Goal: Find specific page/section: Find specific page/section

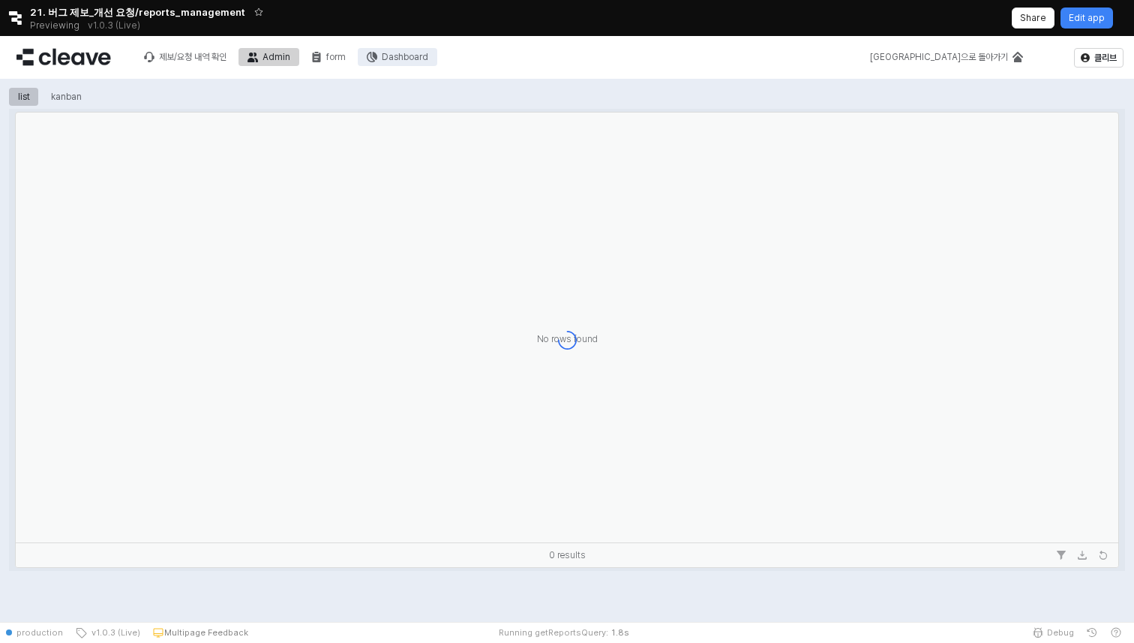
click at [390, 62] on div "Dashboard" at bounding box center [405, 57] width 47 height 11
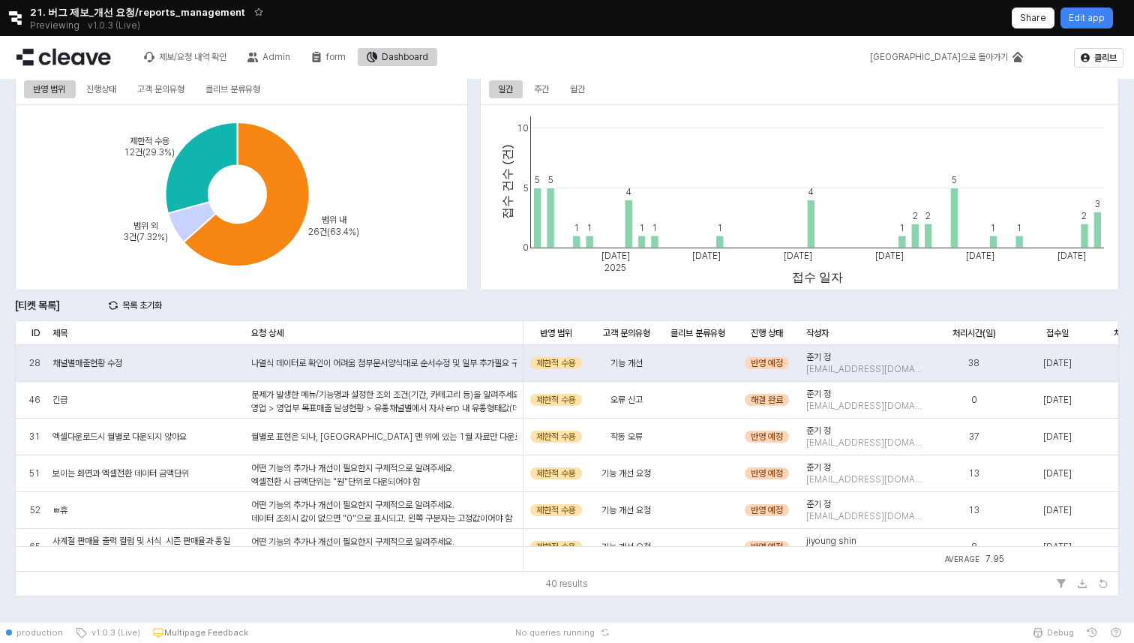
scroll to position [82, 0]
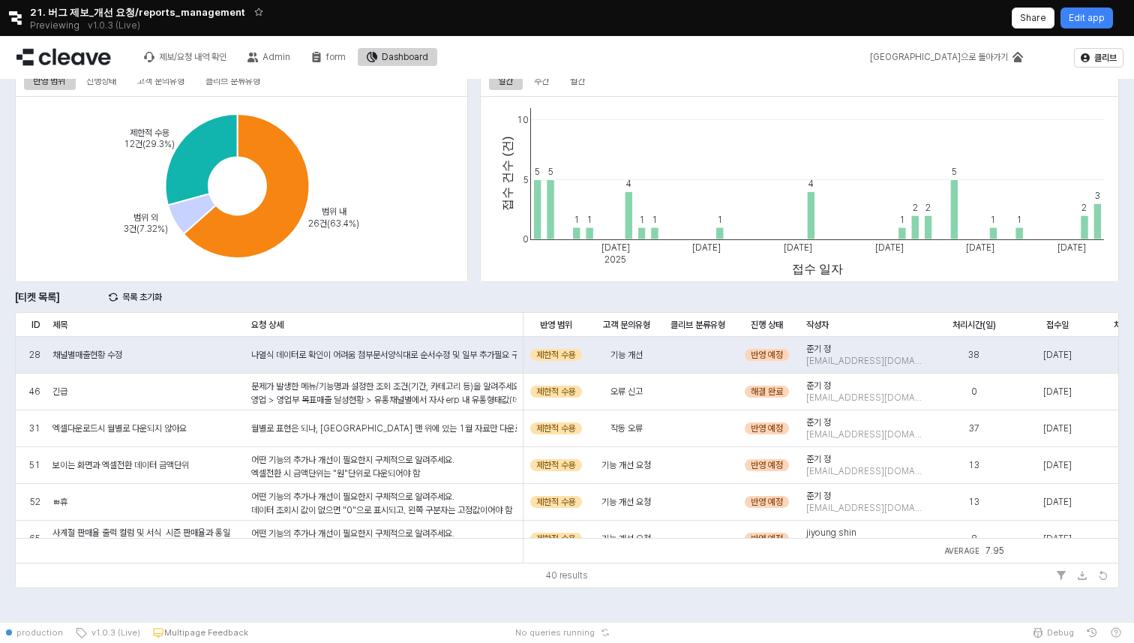
click at [304, 216] on div "범위 내 26건(63.4%) 제한적 수용 12건(29.3%) 범위 외 3건(7.32%)" at bounding box center [241, 189] width 453 height 186
click at [293, 210] on icon "App Frame" at bounding box center [247, 186] width 126 height 144
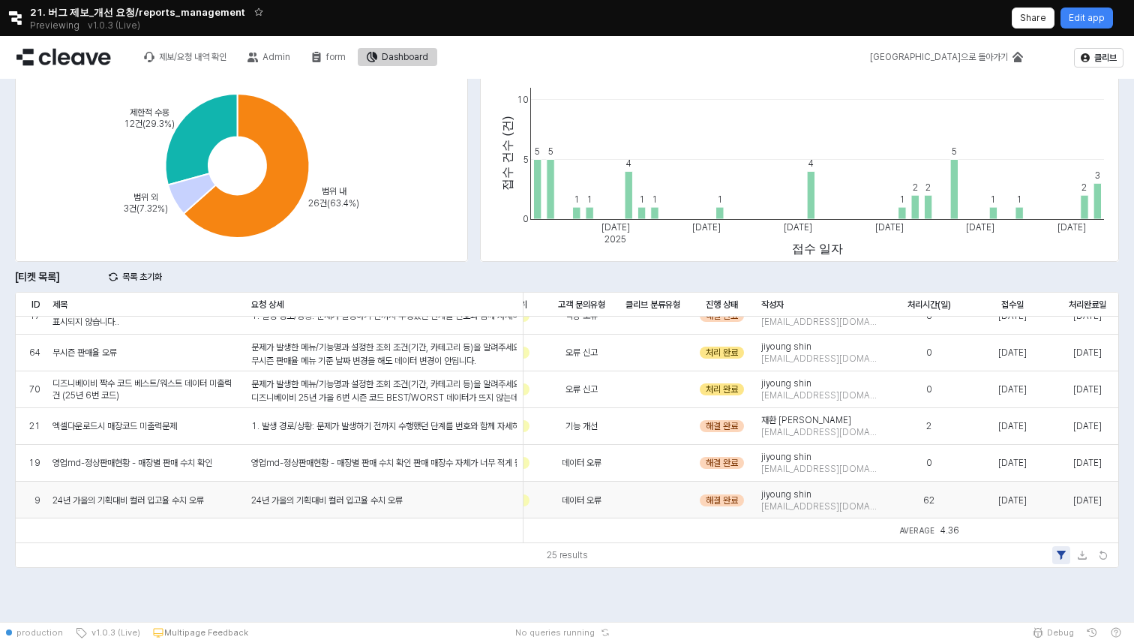
scroll to position [717, 0]
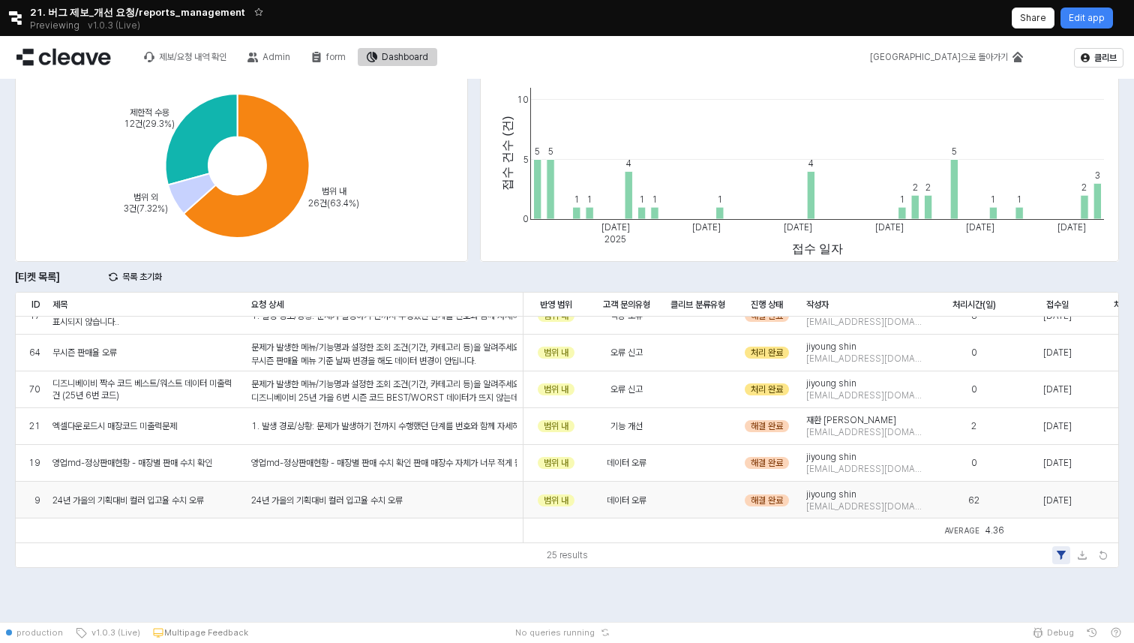
click at [377, 497] on div "24년 가을의 기획대비 컬러 입고율 수치 오류" at bounding box center [327, 501] width 152 height 14
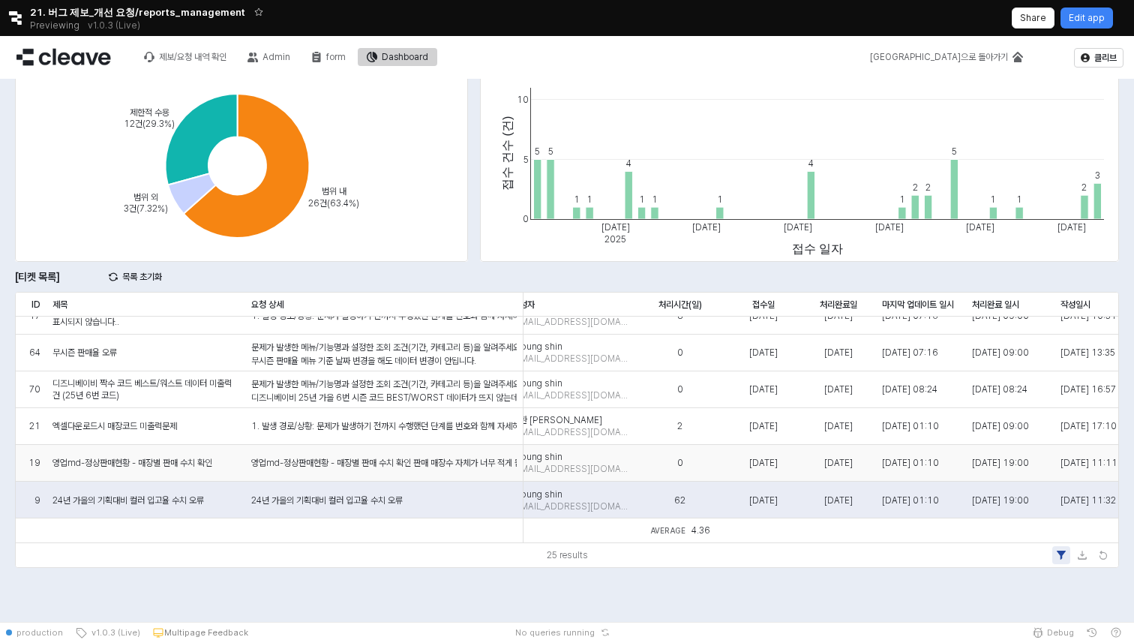
scroll to position [717, 320]
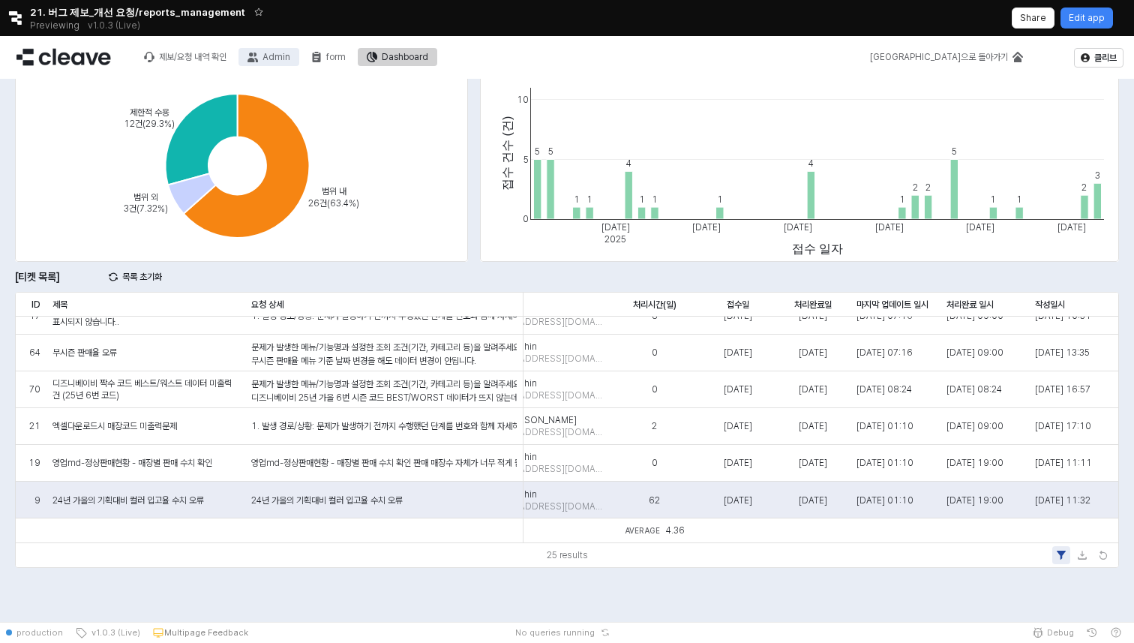
click at [268, 57] on div "Admin" at bounding box center [277, 57] width 28 height 11
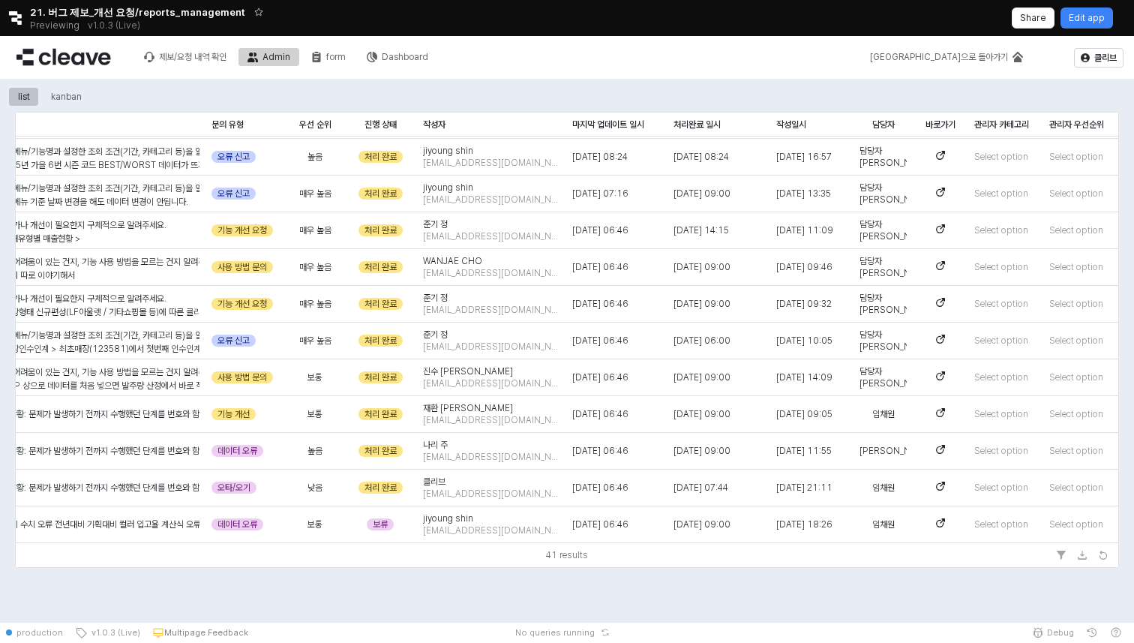
scroll to position [1101, 461]
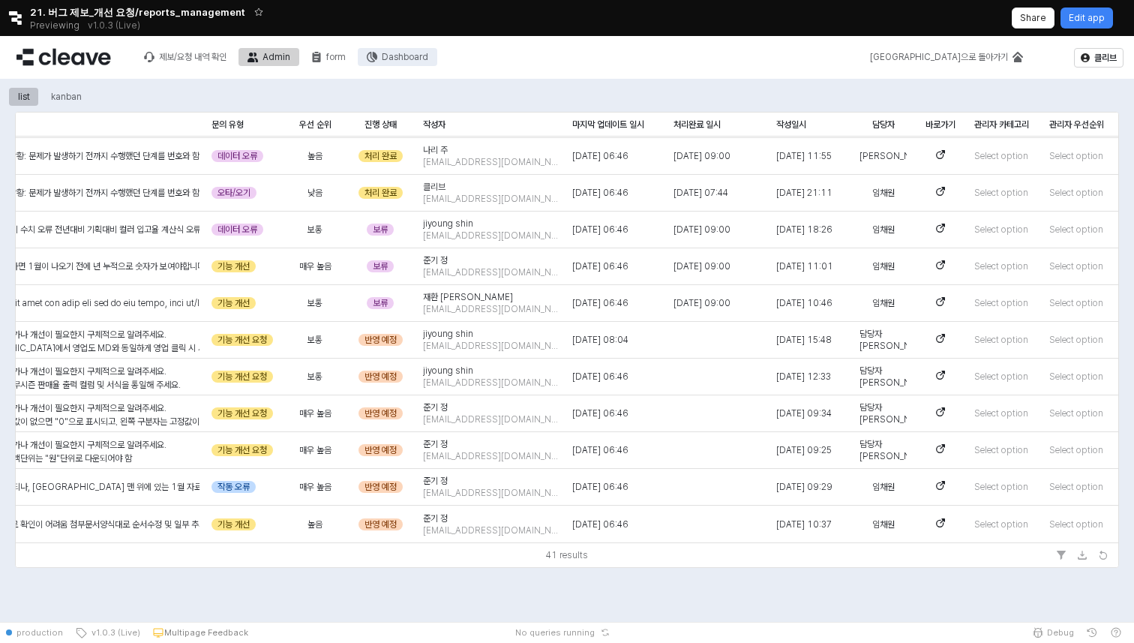
click at [392, 60] on div "Dashboard" at bounding box center [405, 57] width 47 height 11
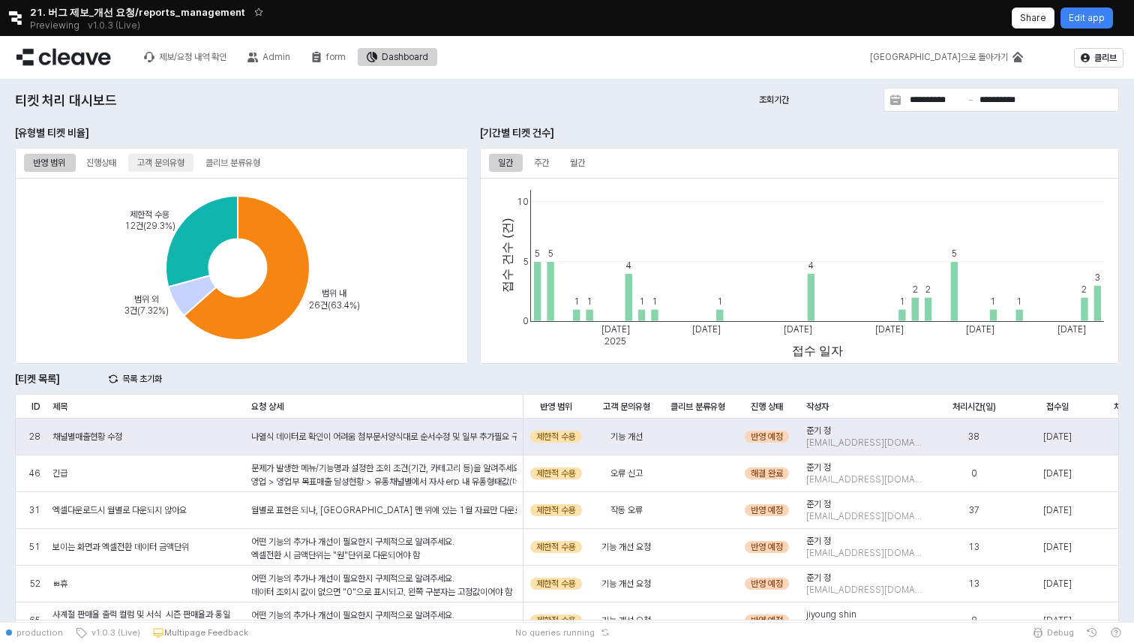
click at [166, 164] on div "고객 문의유형" at bounding box center [160, 163] width 47 height 18
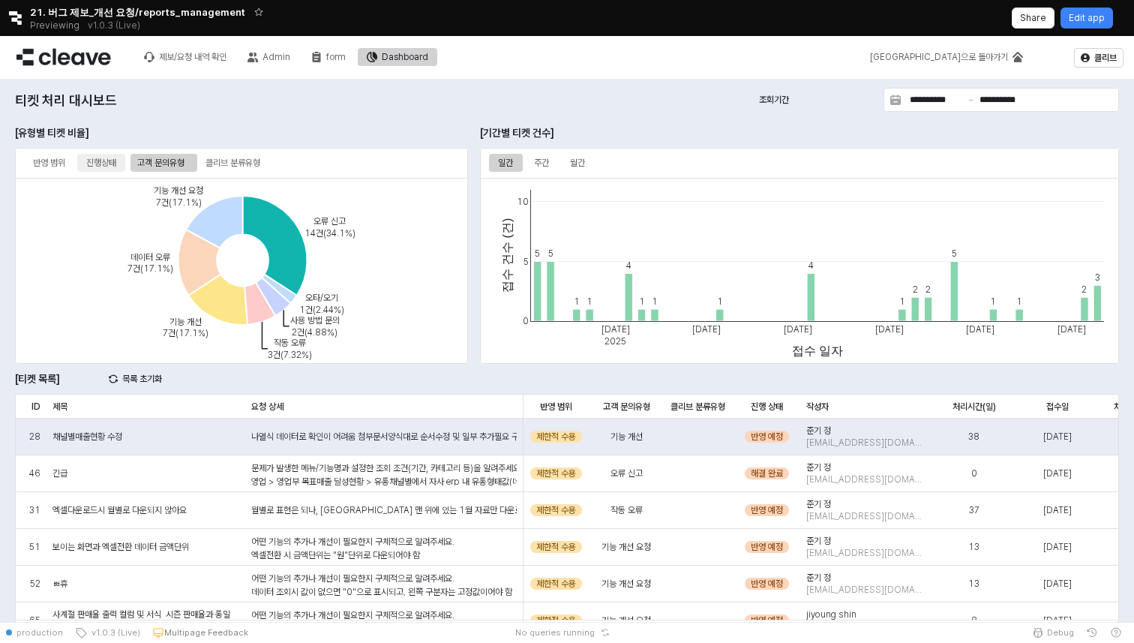
click at [115, 164] on div "진행상태" at bounding box center [101, 163] width 30 height 18
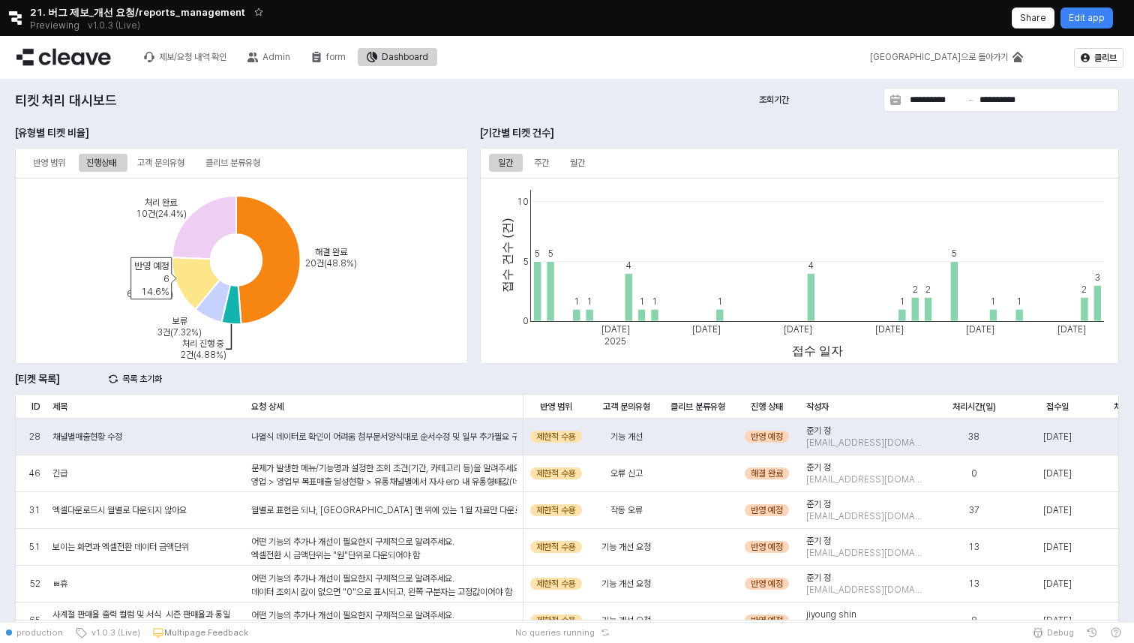
click at [200, 281] on icon "App Frame" at bounding box center [197, 283] width 48 height 52
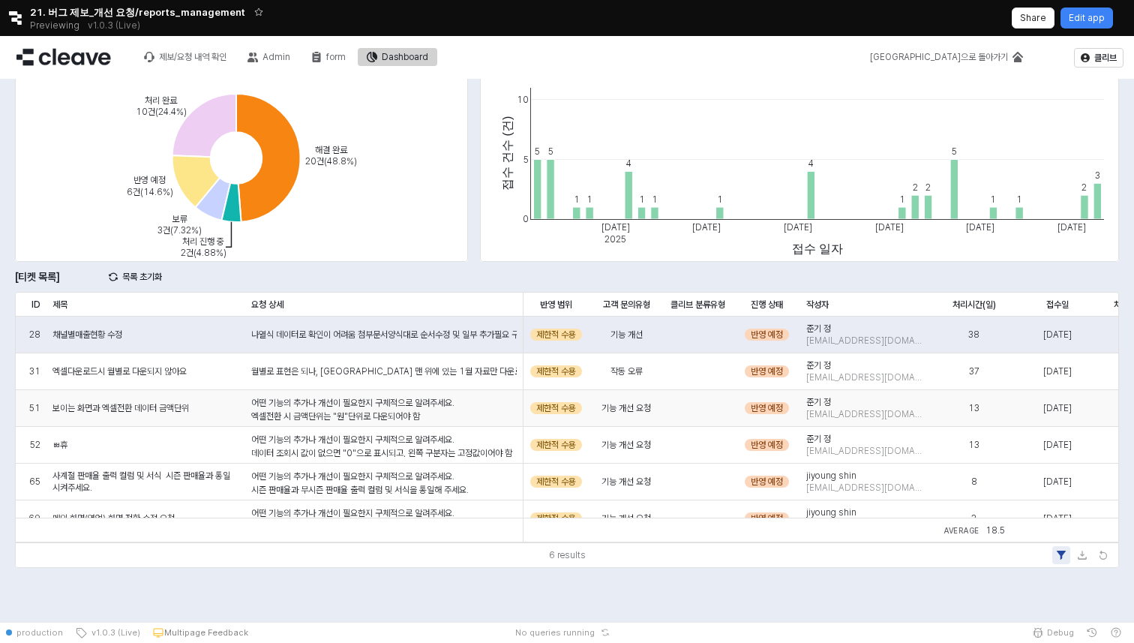
scroll to position [19, 0]
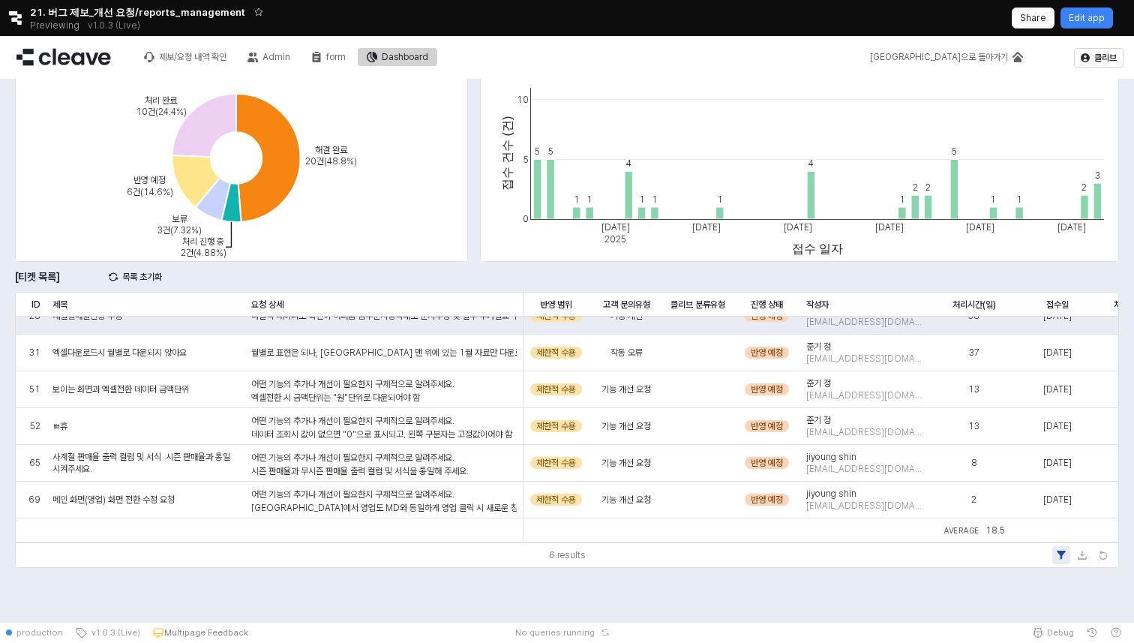
drag, startPoint x: 681, startPoint y: 590, endPoint x: 669, endPoint y: 590, distance: 12.0
click at [682, 590] on div "**********" at bounding box center [567, 299] width 1134 height 645
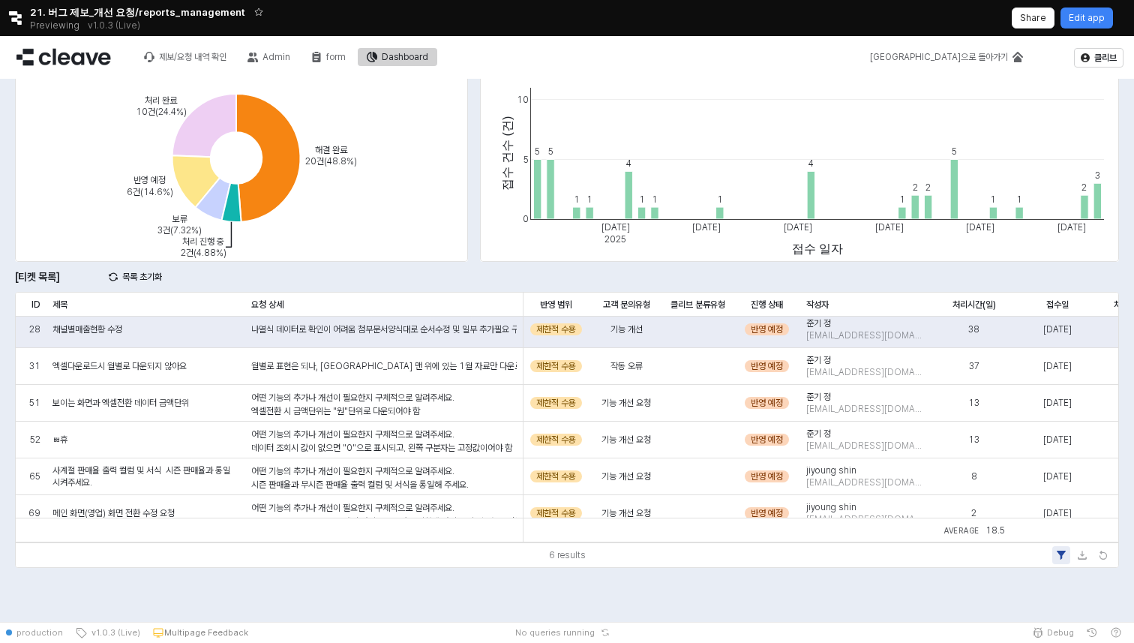
scroll to position [0, 0]
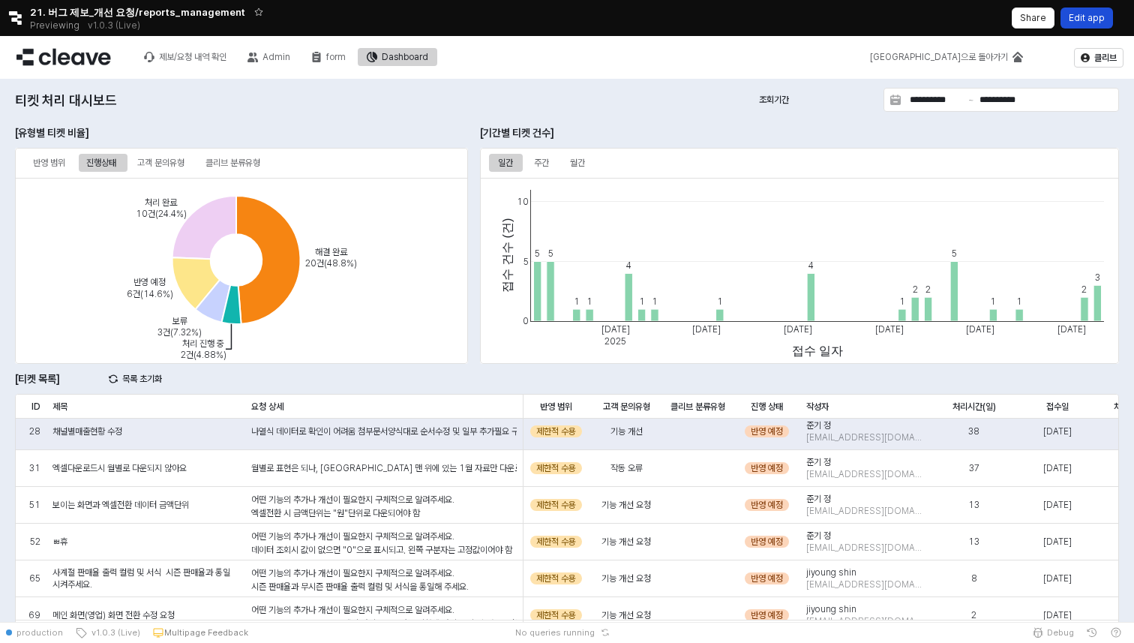
click at [1100, 21] on p "Edit app" at bounding box center [1087, 18] width 36 height 12
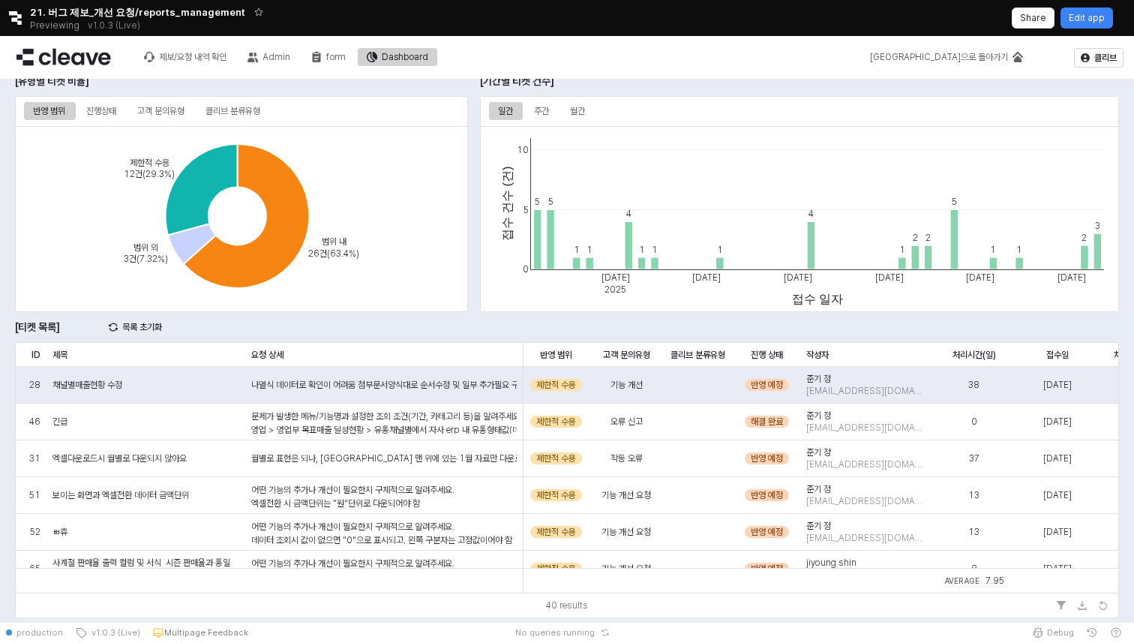
scroll to position [56, 0]
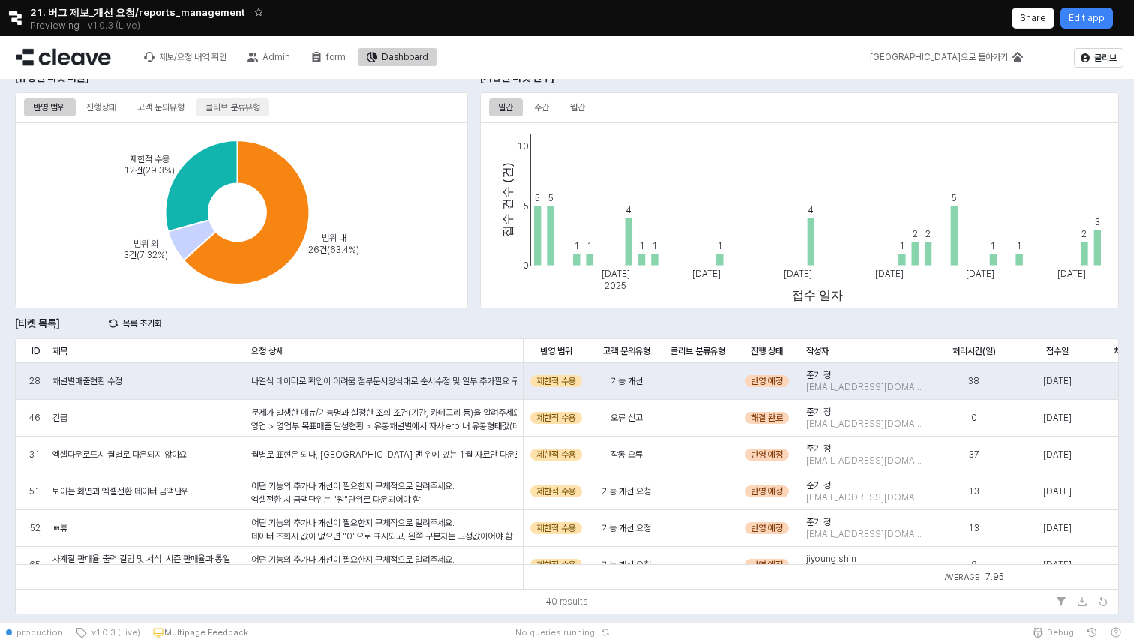
click at [245, 114] on div "클리브 분류유형" at bounding box center [233, 107] width 55 height 18
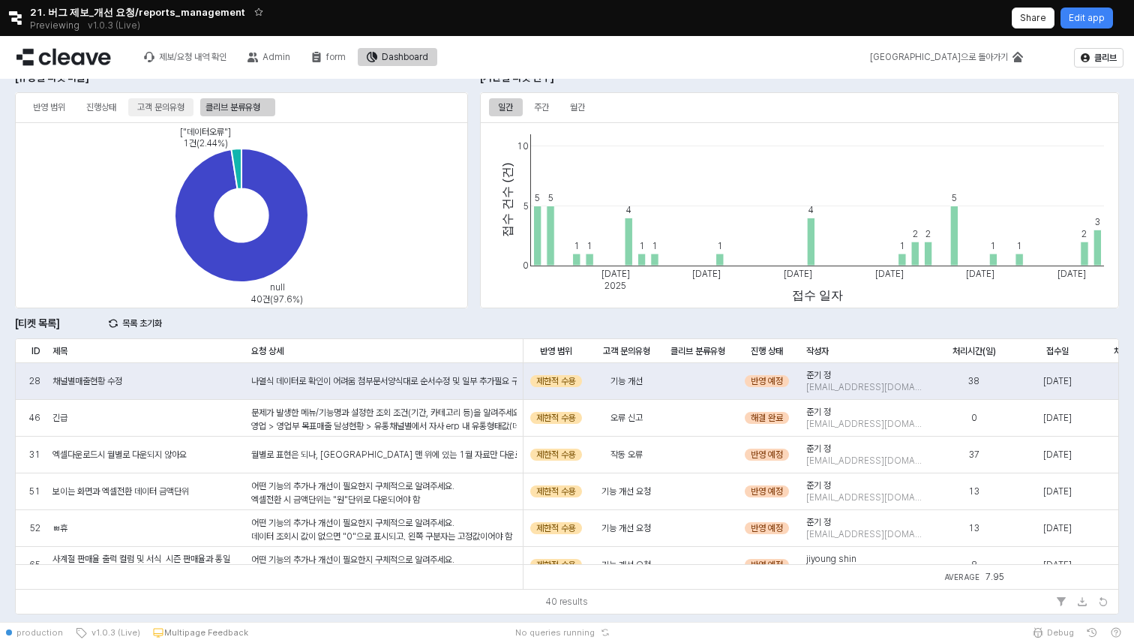
click at [183, 108] on div "고객 문의유형" at bounding box center [160, 107] width 47 height 18
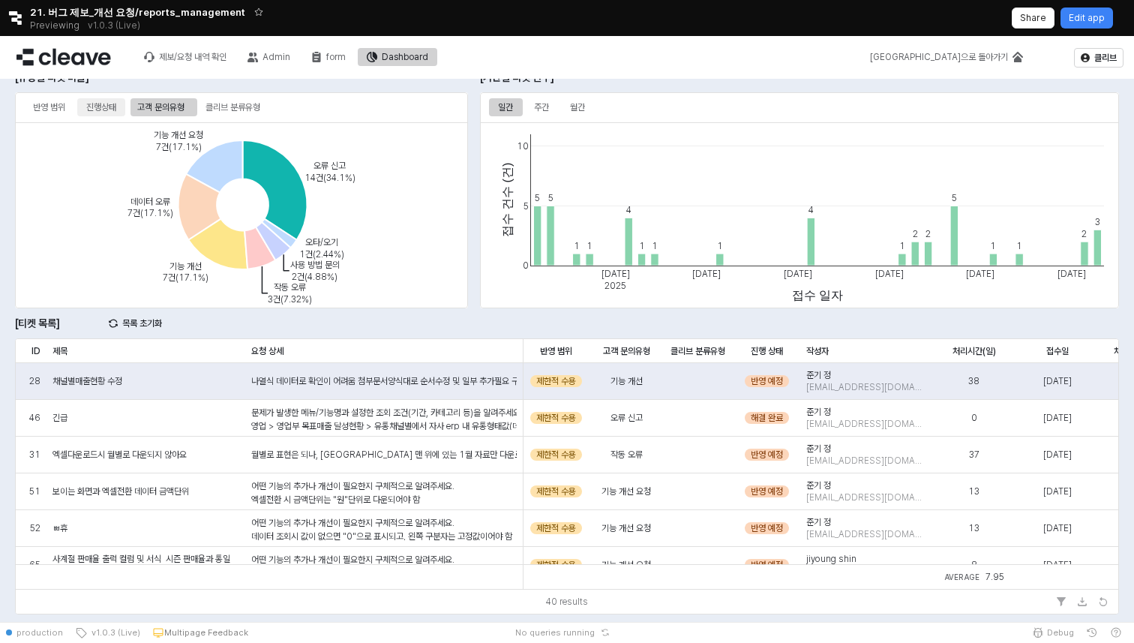
click at [108, 104] on div "진행상태" at bounding box center [101, 107] width 30 height 18
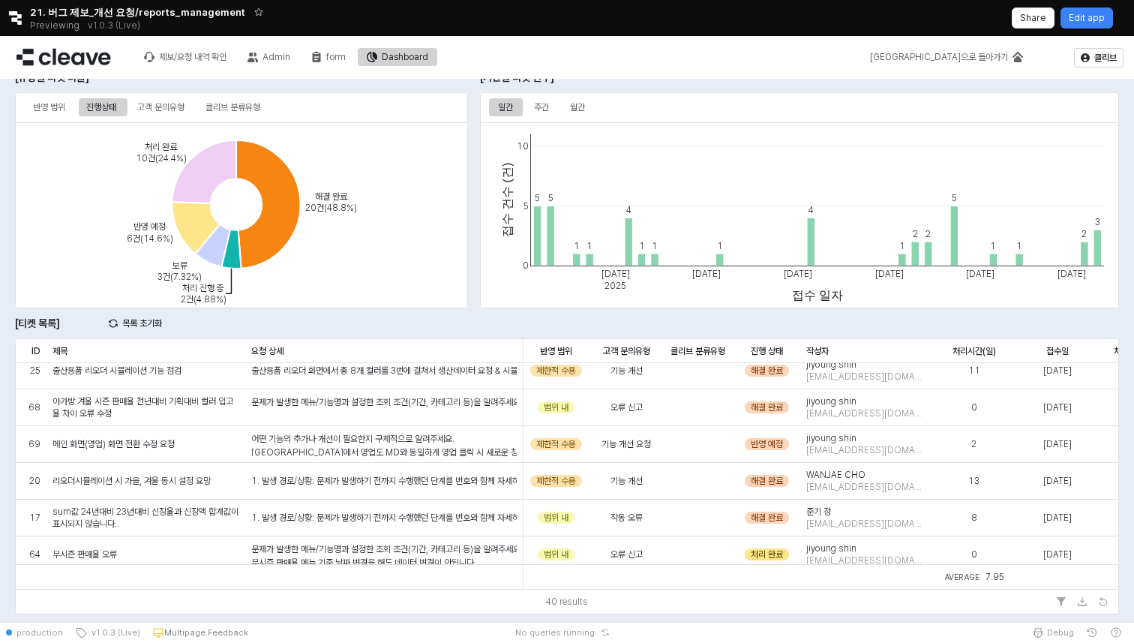
scroll to position [1269, 0]
